Goal: Check status: Check status

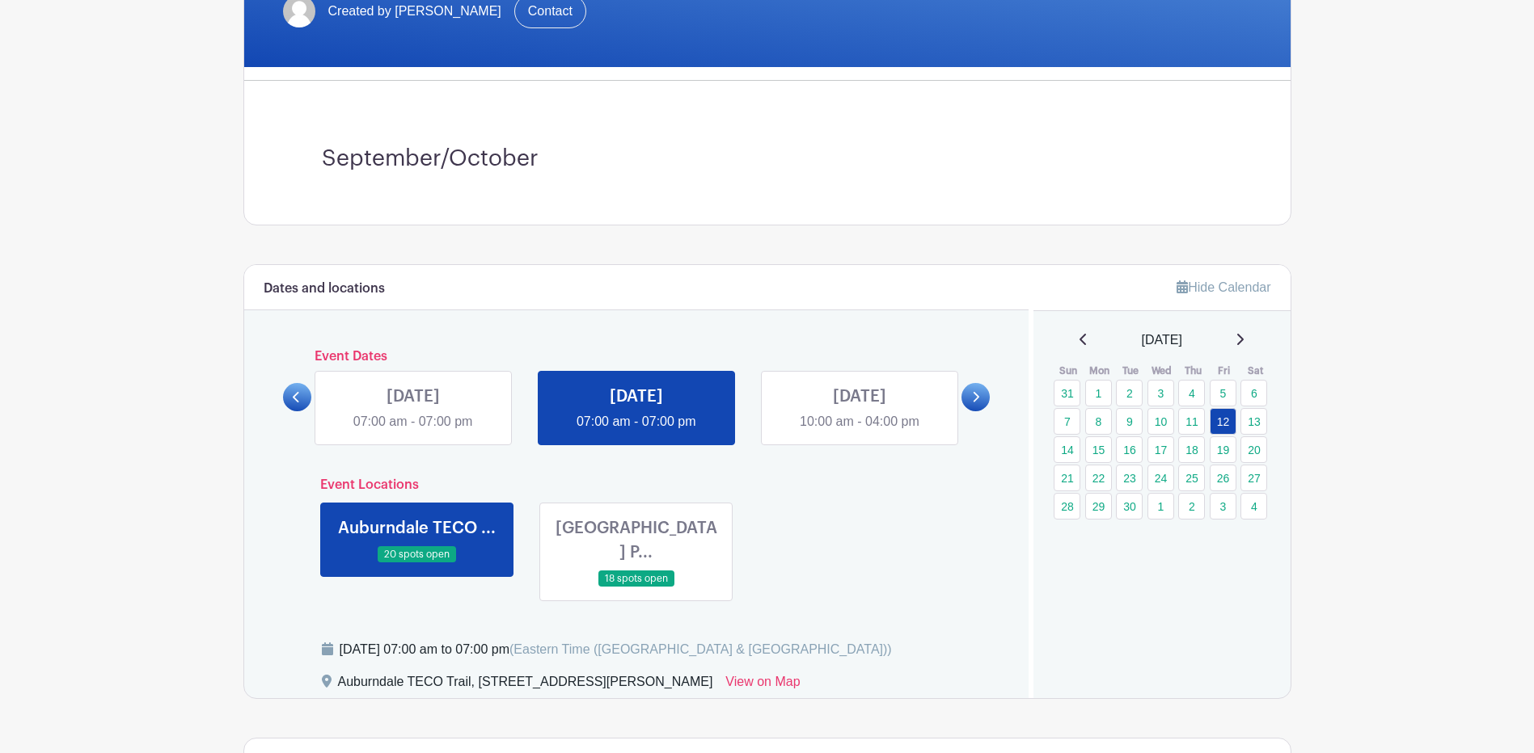
scroll to position [323, 0]
click at [1222, 390] on link "5" at bounding box center [1222, 393] width 27 height 27
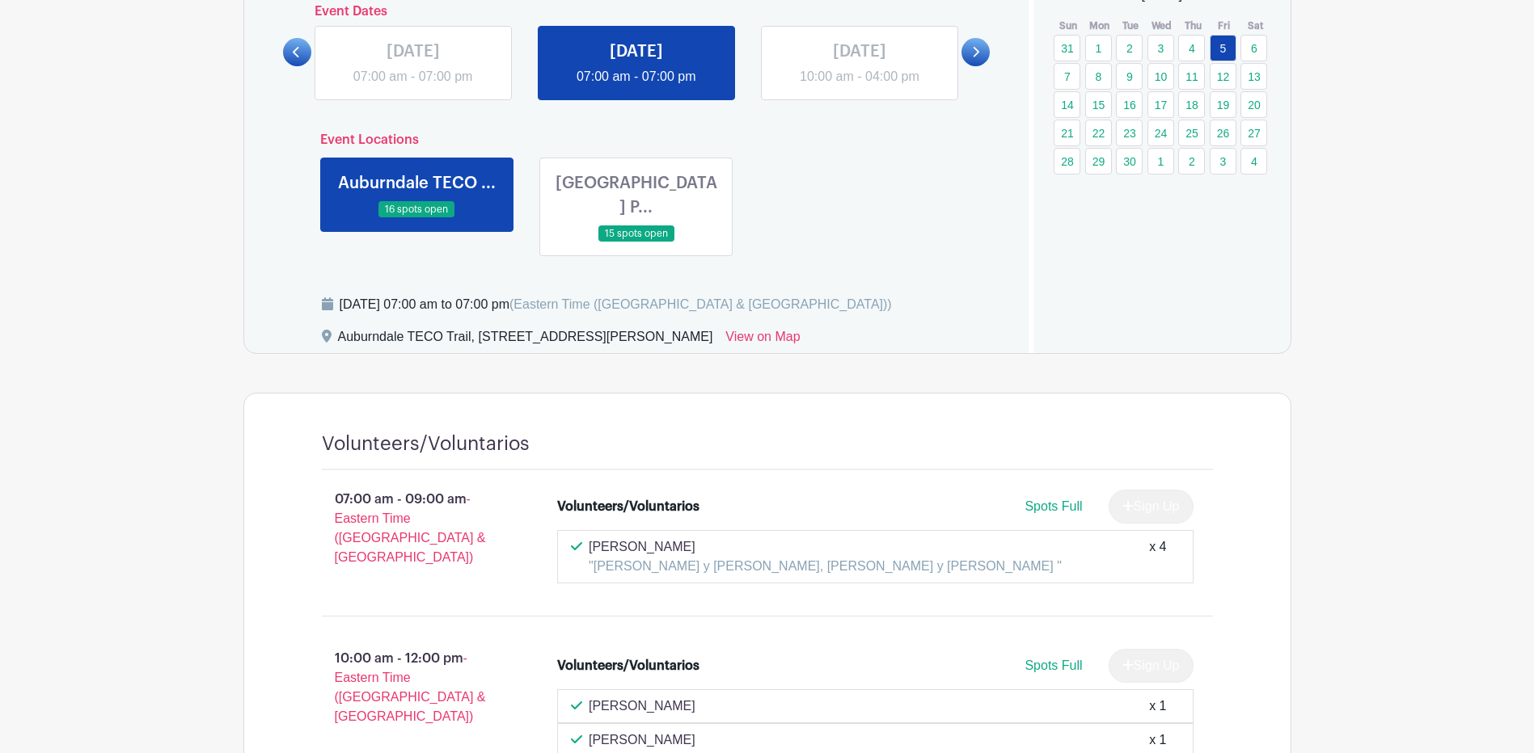
scroll to position [566, 0]
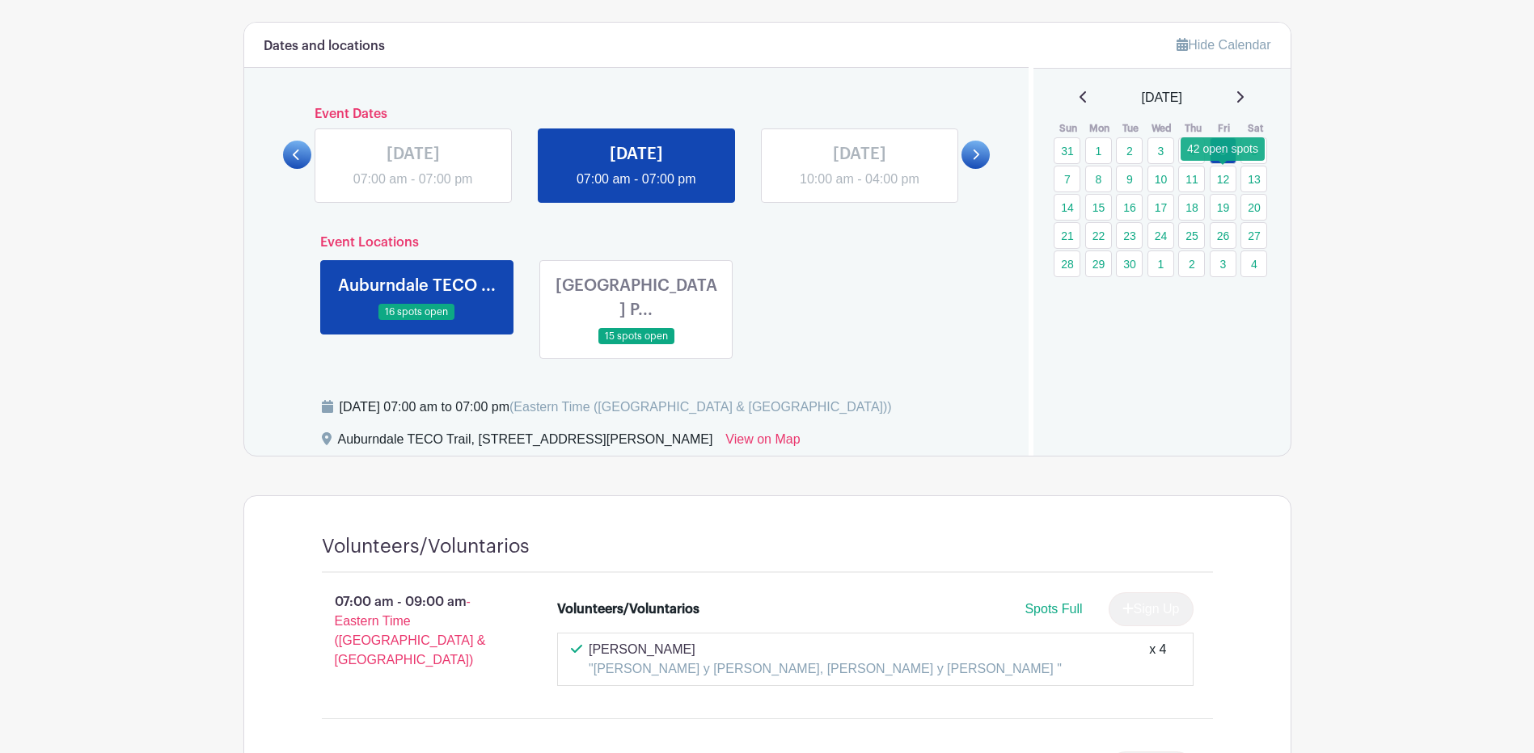
click at [1221, 178] on link "12" at bounding box center [1222, 179] width 27 height 27
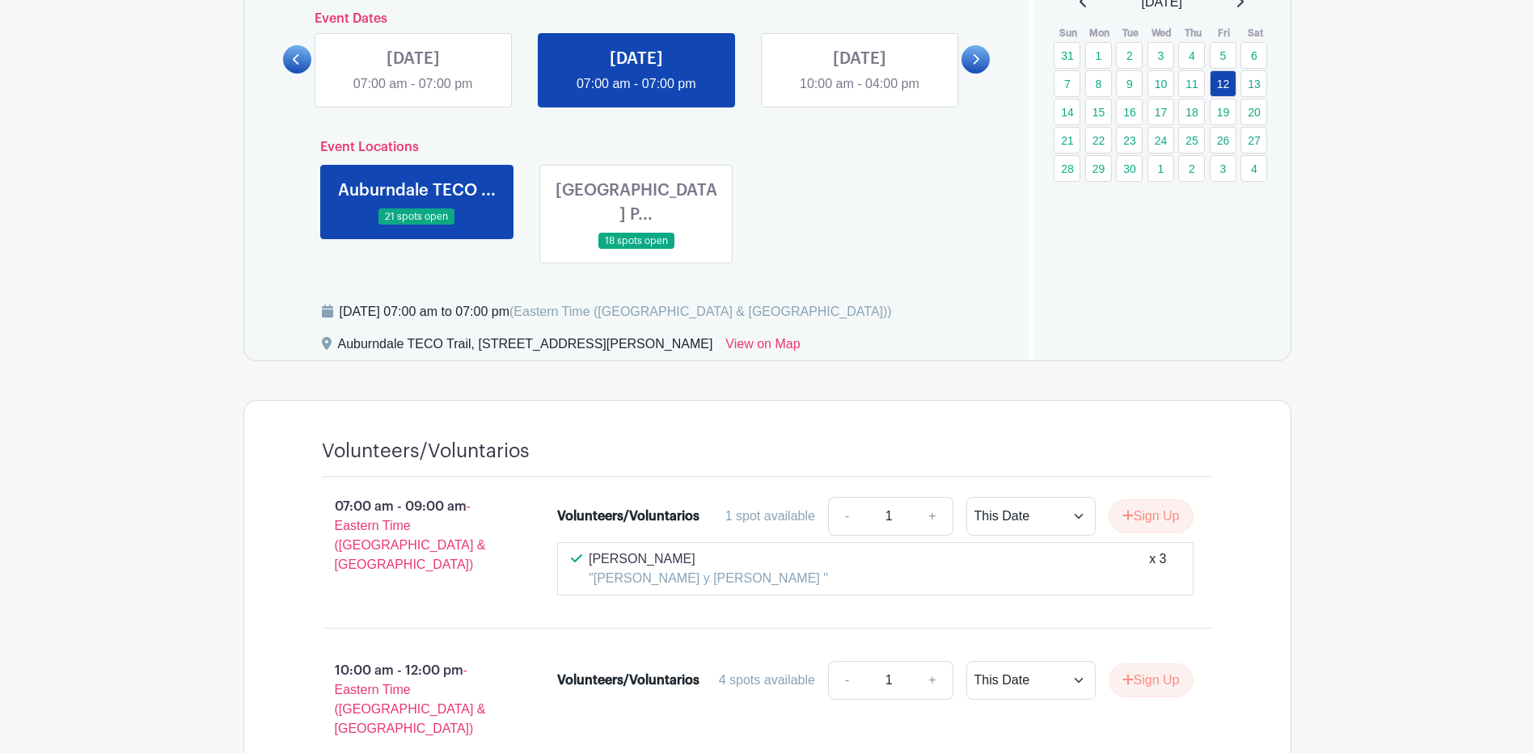
scroll to position [647, 0]
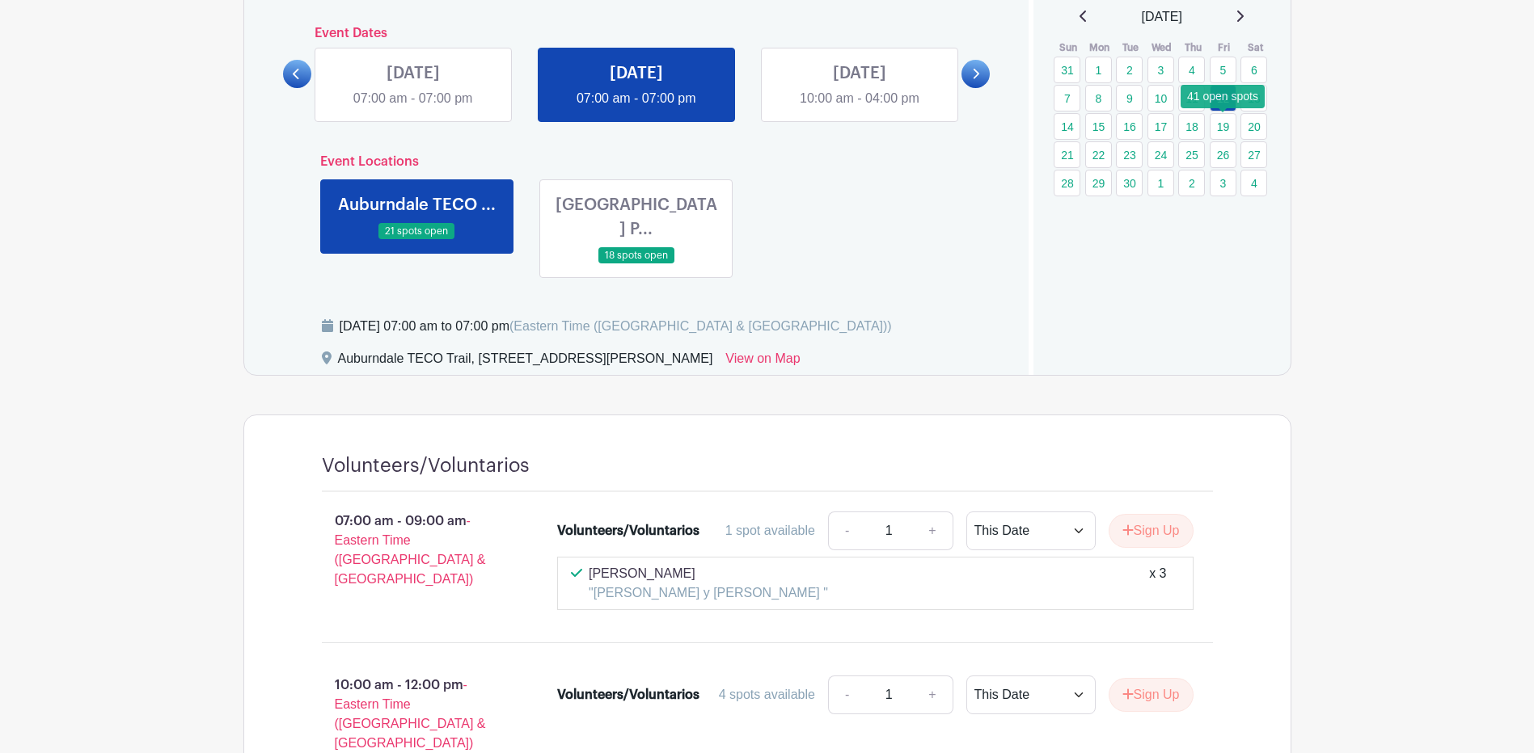
click at [1229, 129] on link "19" at bounding box center [1222, 126] width 27 height 27
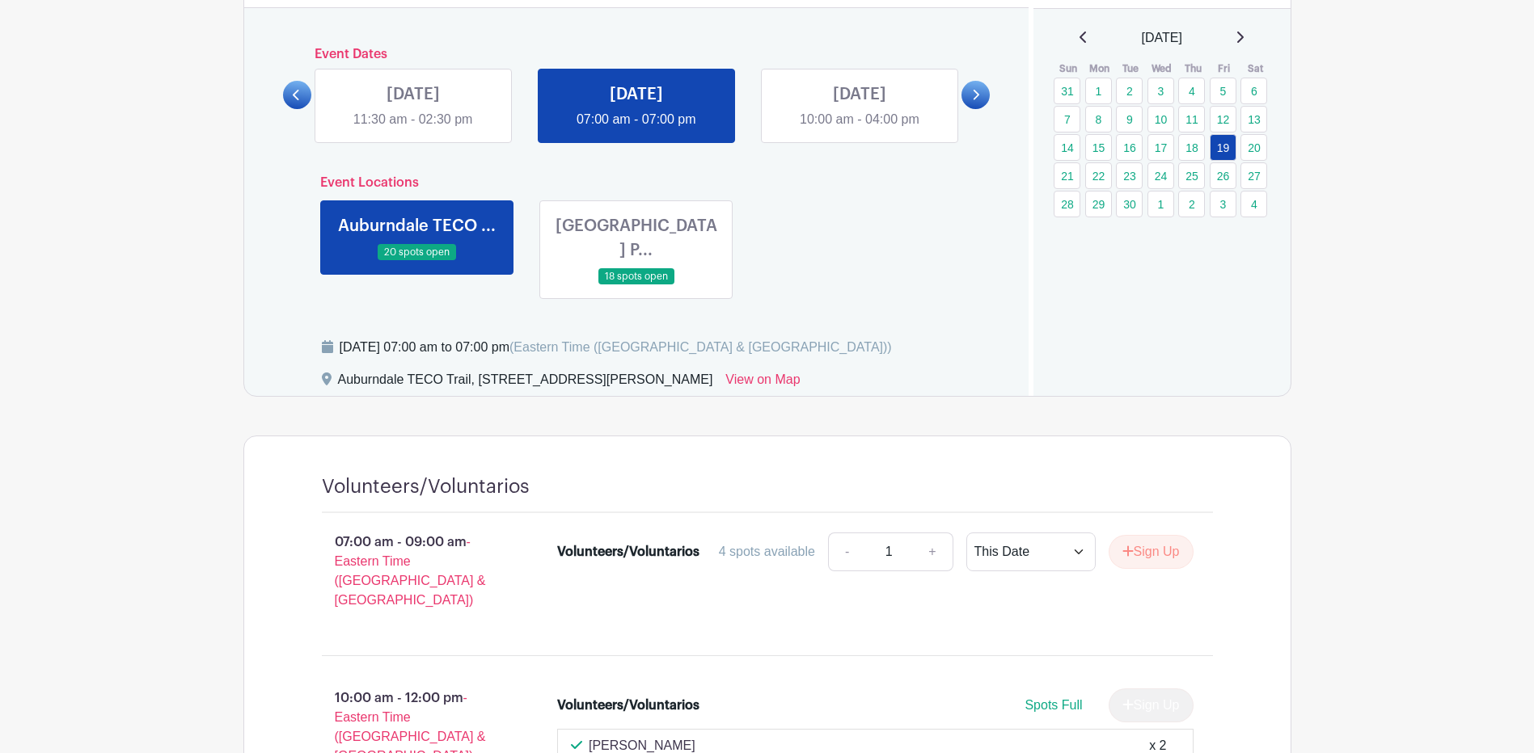
scroll to position [566, 0]
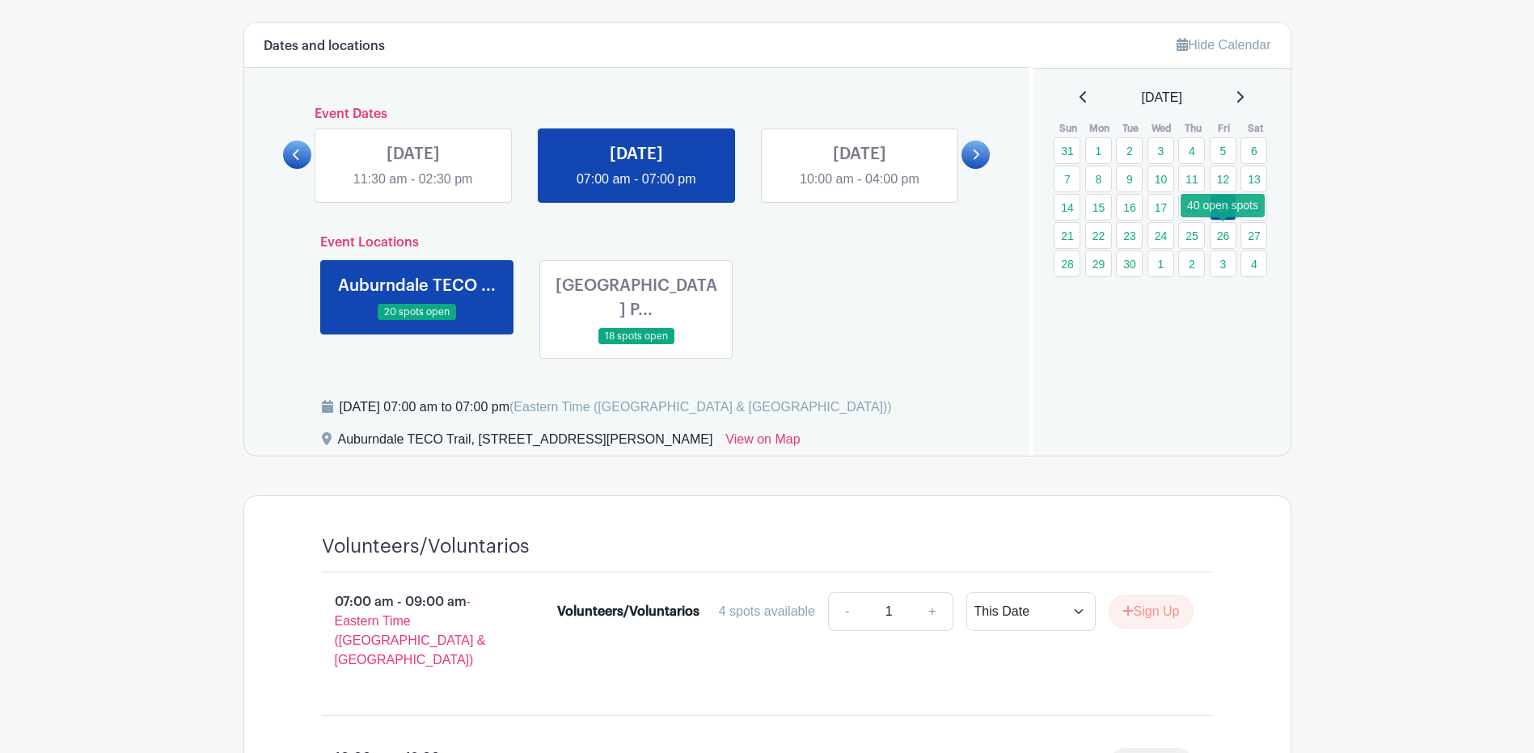
click at [1230, 236] on link "26" at bounding box center [1222, 235] width 27 height 27
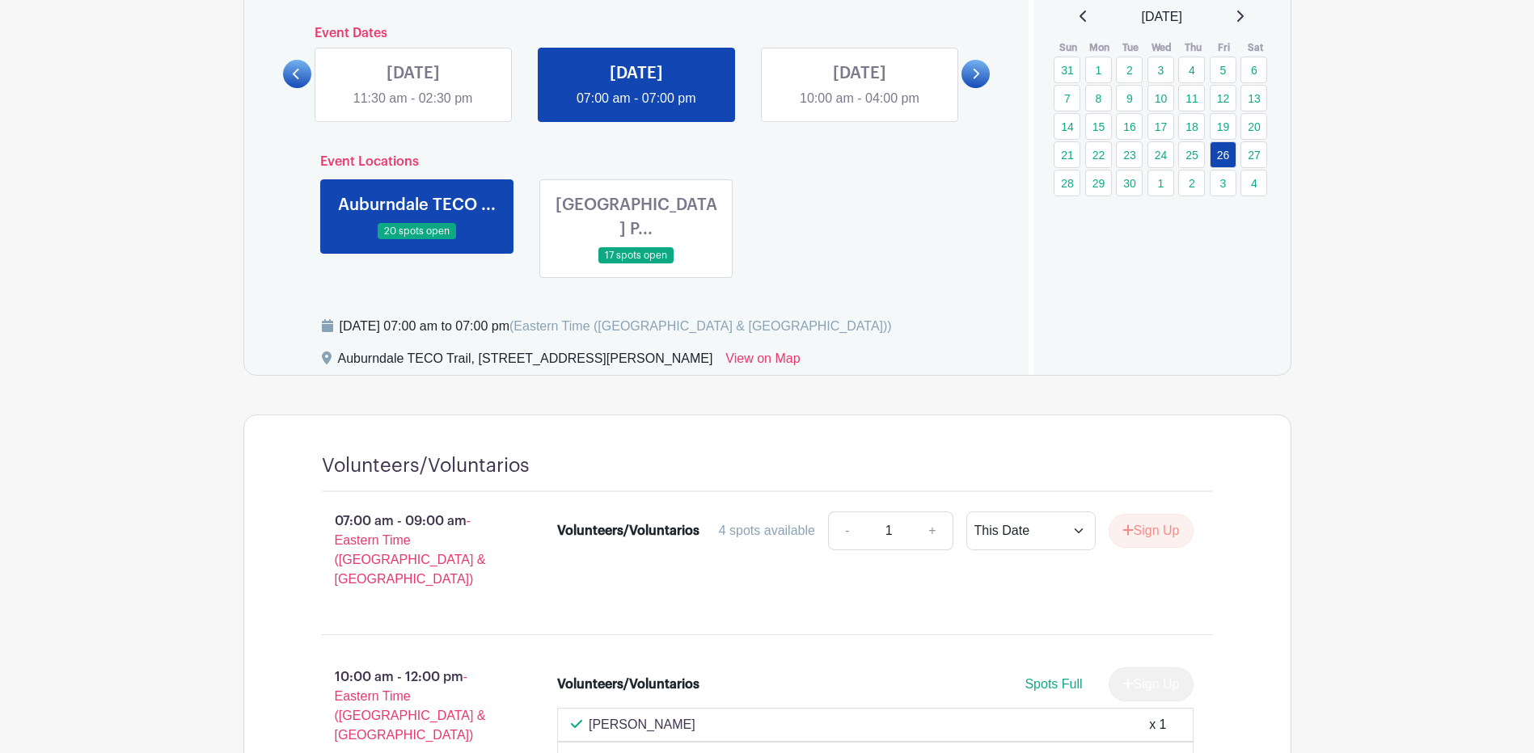
scroll to position [566, 0]
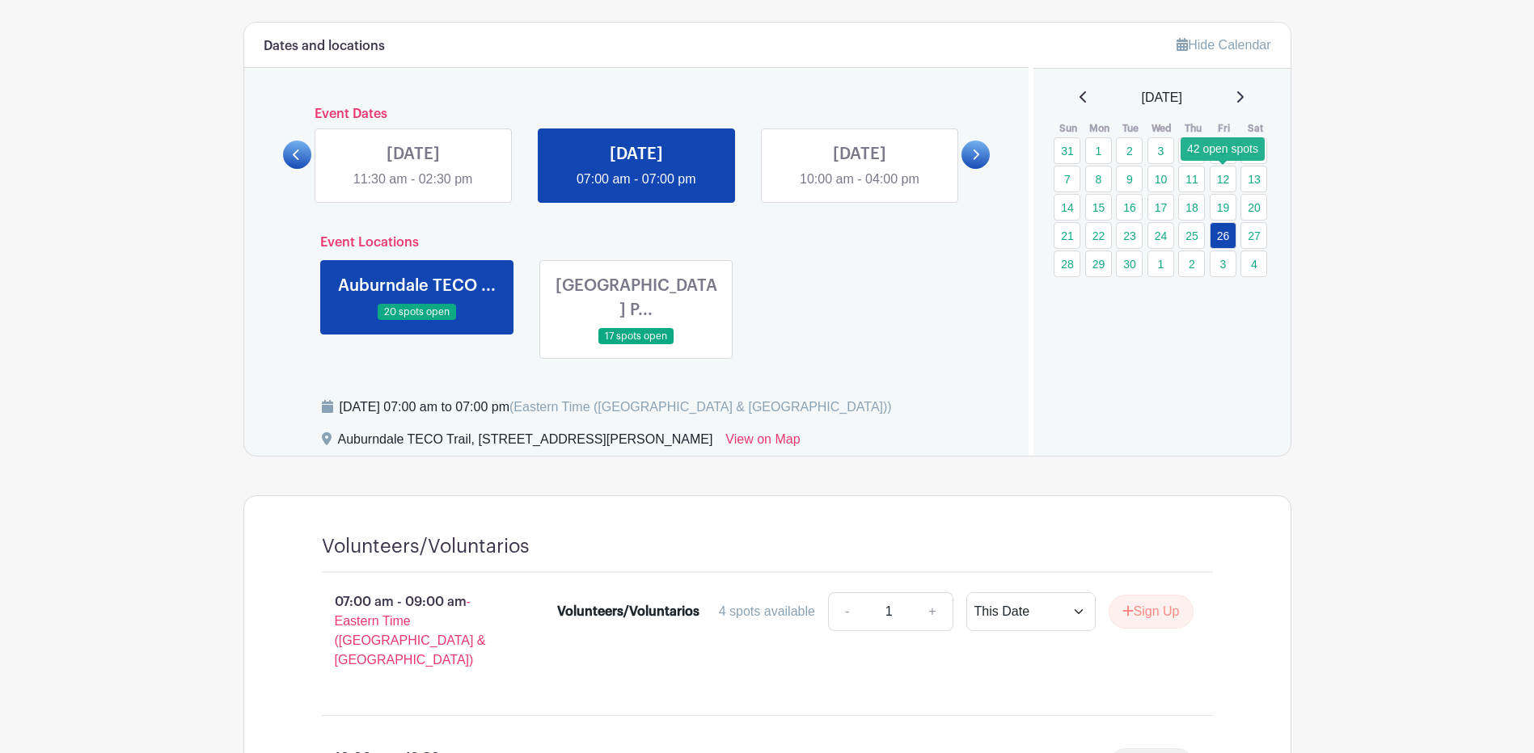
click at [1224, 181] on link "12" at bounding box center [1222, 179] width 27 height 27
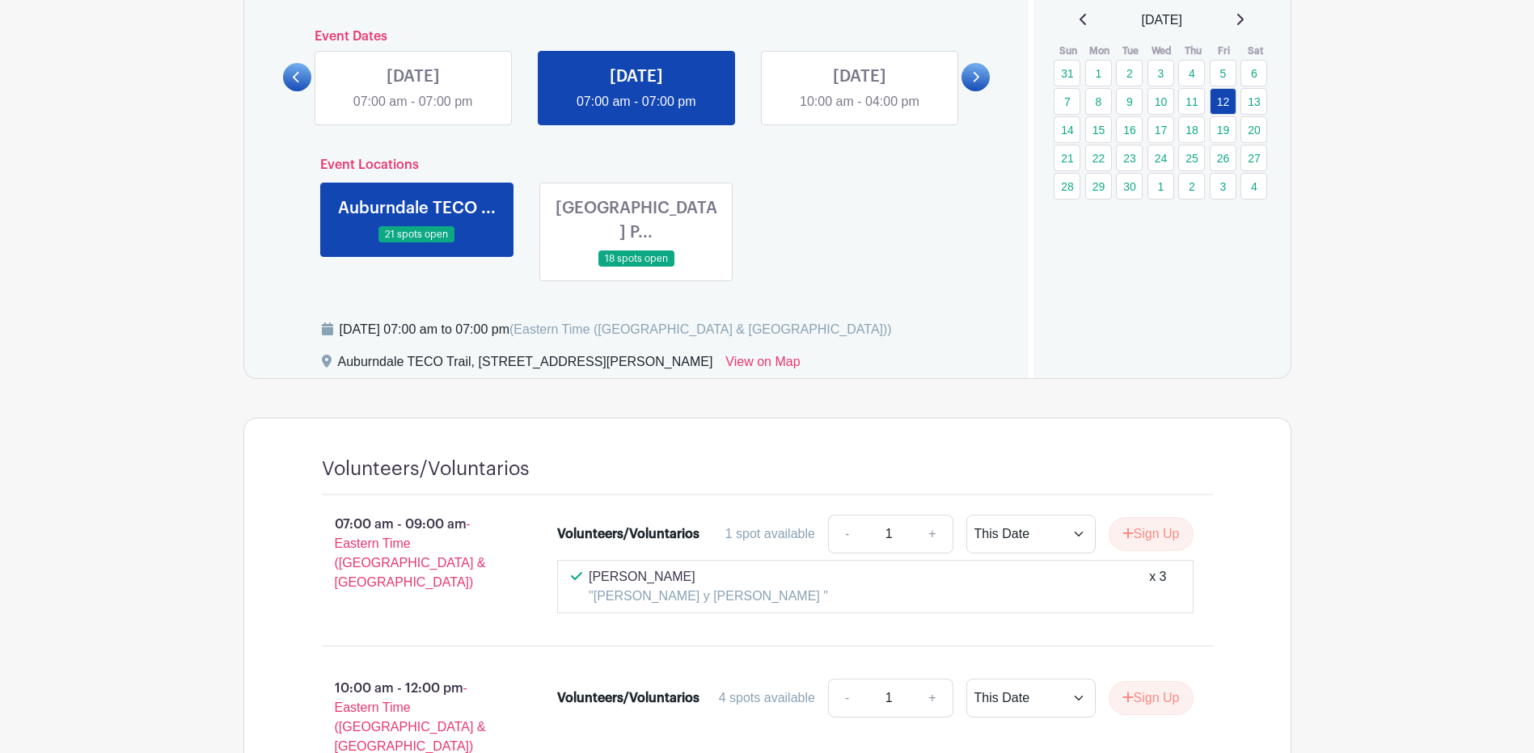
scroll to position [647, 0]
